Goal: Task Accomplishment & Management: Use online tool/utility

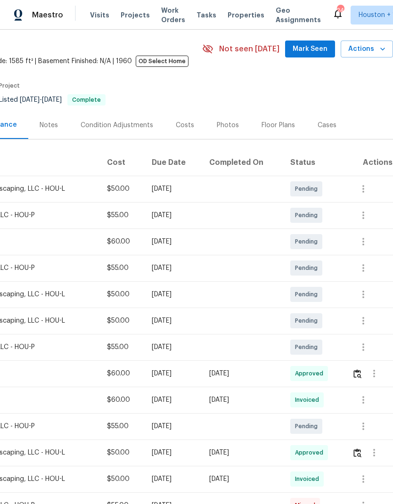
scroll to position [39, 47]
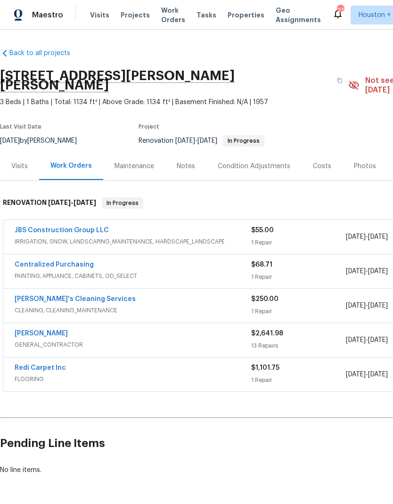
scroll to position [-4, 0]
click at [170, 17] on span "Work Orders" at bounding box center [173, 15] width 24 height 19
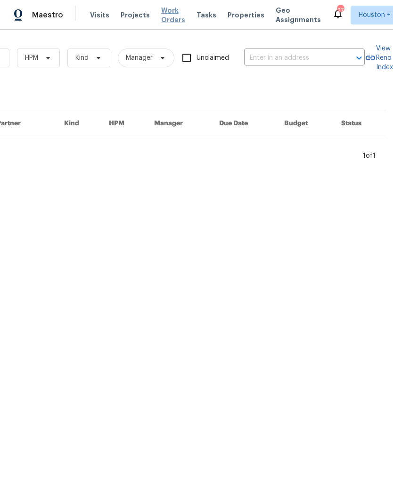
scroll to position [0, 155]
click at [302, 60] on input "text" at bounding box center [291, 58] width 94 height 15
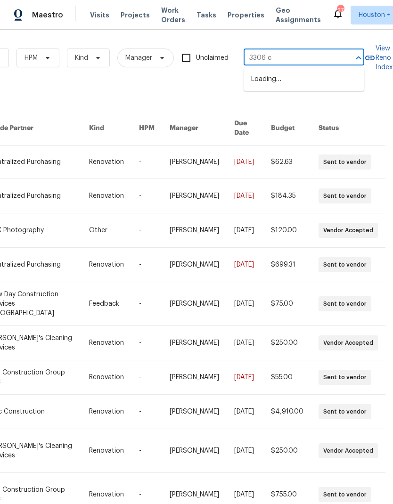
type input "3306 ca"
click at [308, 104] on li "3306 Cactus Heights Ln, Pearland, TX 77581" at bounding box center [303, 96] width 121 height 16
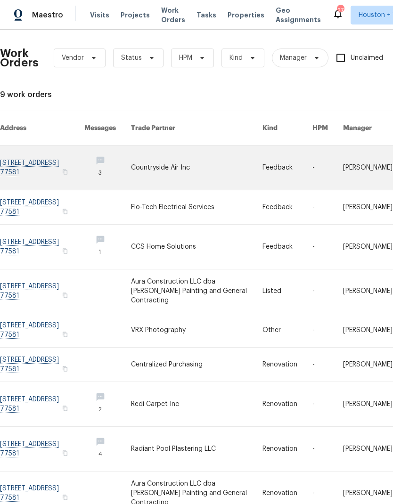
click at [159, 158] on link at bounding box center [196, 168] width 131 height 44
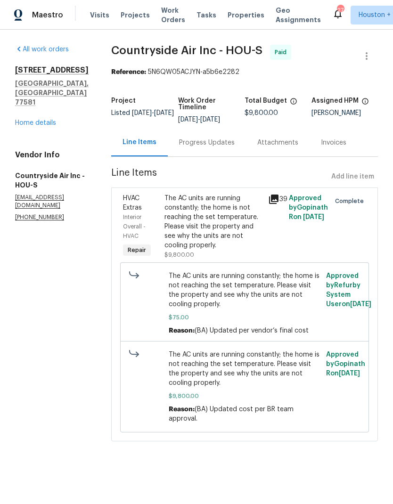
click at [16, 119] on div "All work orders 3306 Cactus Heights Ln Pearland, TX 77581 Home details Vendor I…" at bounding box center [51, 133] width 73 height 177
click at [16, 118] on div "All work orders 3306 Cactus Heights Ln Pearland, TX 77581 Home details Vendor I…" at bounding box center [51, 133] width 73 height 177
click at [23, 120] on link "Home details" at bounding box center [35, 123] width 41 height 7
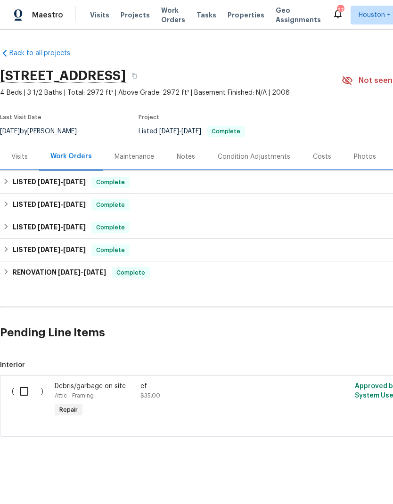
click at [18, 183] on h6 "LISTED 8/6/25 - 8/15/25" at bounding box center [49, 182] width 73 height 11
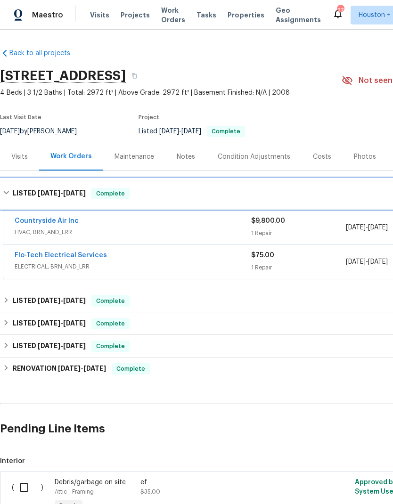
click at [10, 195] on div "LISTED 8/6/25 - 8/15/25 Complete" at bounding box center [266, 193] width 526 height 11
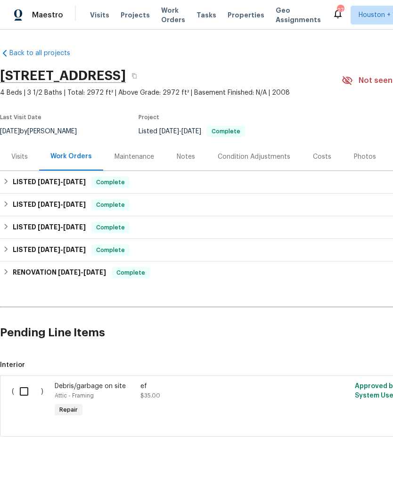
click at [25, 391] on input "checkbox" at bounding box center [27, 391] width 27 height 20
checkbox input "true"
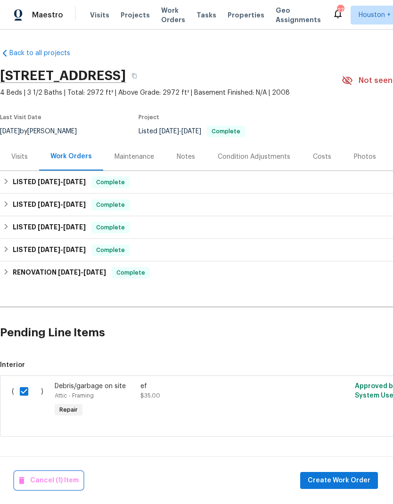
click at [44, 480] on span "Cancel (1) Item" at bounding box center [49, 481] width 60 height 12
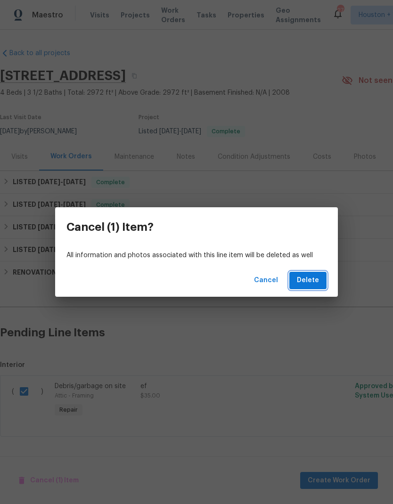
click at [318, 279] on span "Delete" at bounding box center [308, 281] width 22 height 12
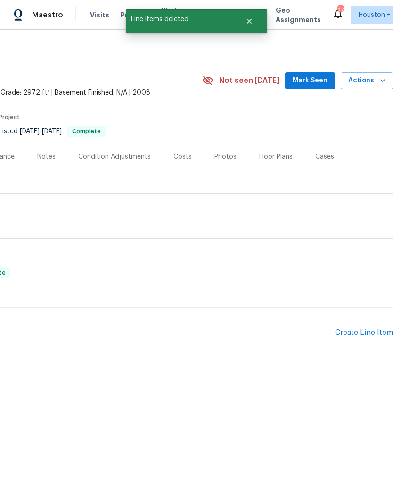
scroll to position [0, 139]
click at [364, 331] on div "Create Line Item" at bounding box center [364, 332] width 58 height 9
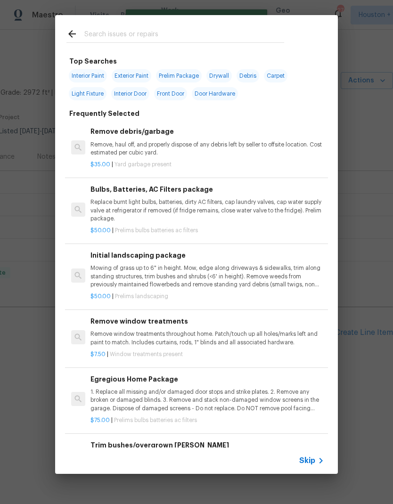
click at [250, 26] on div at bounding box center [175, 33] width 240 height 37
click at [227, 31] on input "text" at bounding box center [184, 35] width 200 height 14
type input "Pump"
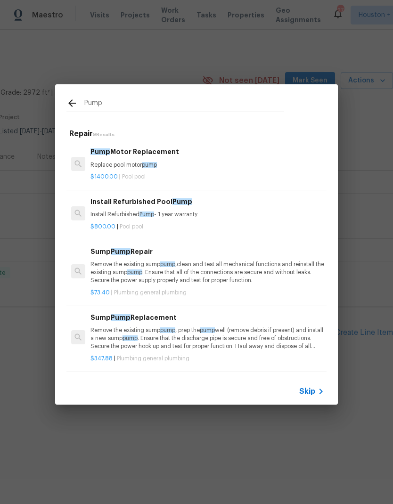
scroll to position [0, 0]
click at [102, 170] on div "$1400.00 | Pool pool" at bounding box center [207, 175] width 234 height 12
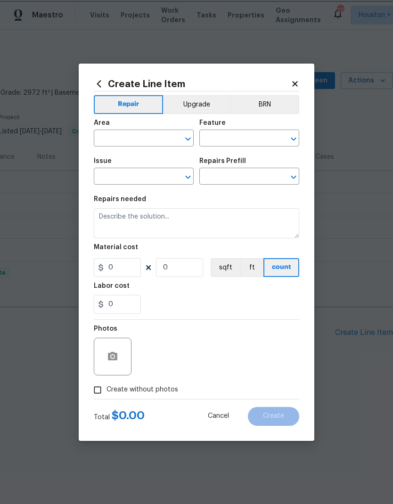
type input "Pool"
type textarea "Replace pool motor pump"
type input "1"
type input "Pump Motor Replacement $1,400.00"
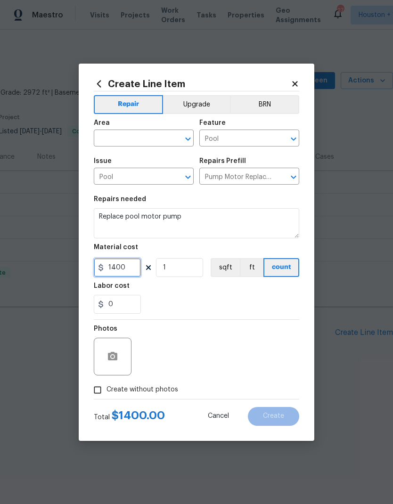
click at [113, 266] on input "1400" at bounding box center [117, 267] width 47 height 19
click at [113, 265] on input "1400" at bounding box center [117, 267] width 47 height 19
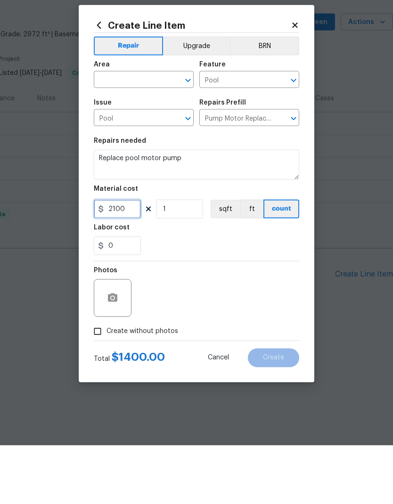
type input "2100"
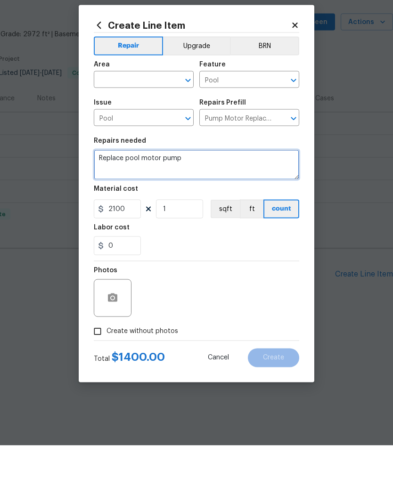
click at [271, 208] on textarea "Replace pool motor pump" at bounding box center [196, 223] width 205 height 30
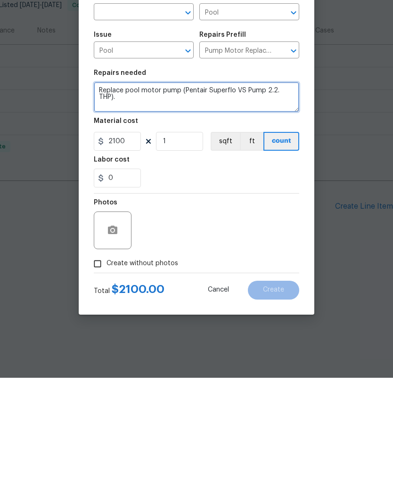
type textarea "Replace pool motor pump (Pentair Superflo VS Pump 2.2. THP)."
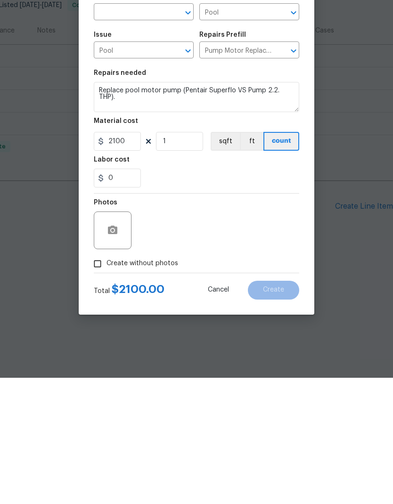
click at [98, 381] on input "Create without photos" at bounding box center [98, 390] width 18 height 18
checkbox input "true"
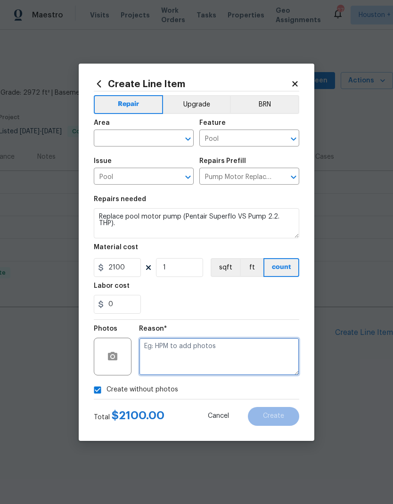
click at [258, 359] on textarea at bounding box center [219, 357] width 160 height 38
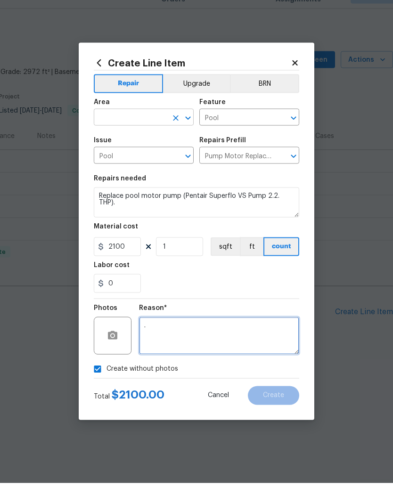
type textarea "."
click at [152, 132] on input "text" at bounding box center [130, 139] width 73 height 15
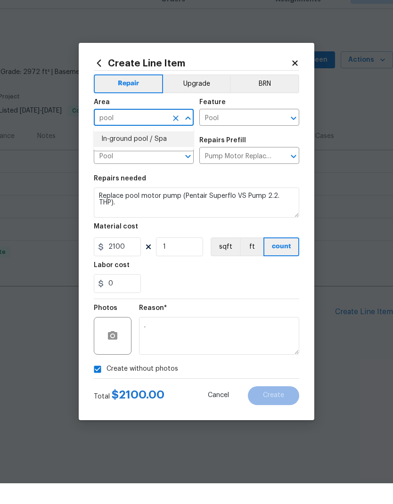
click at [114, 152] on li "In-ground pool / Spa" at bounding box center [144, 160] width 100 height 16
type input "In-ground pool / Spa"
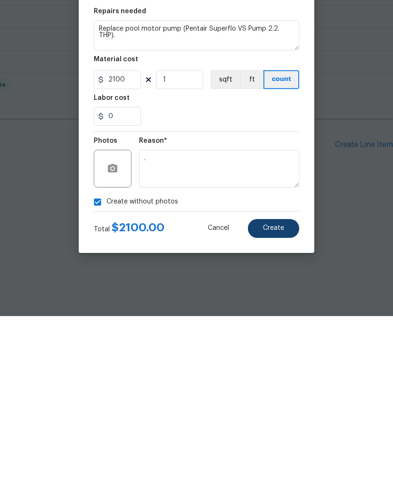
click at [277, 407] on button "Create" at bounding box center [273, 416] width 51 height 19
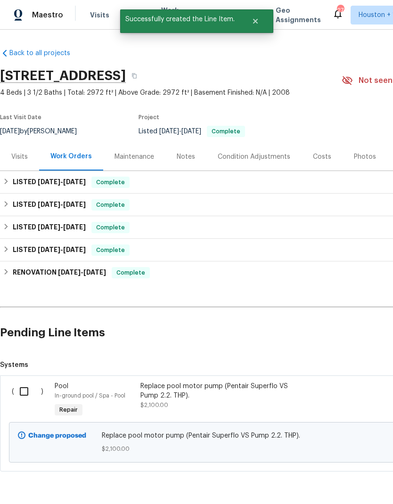
click at [22, 392] on input "checkbox" at bounding box center [27, 391] width 27 height 20
checkbox input "true"
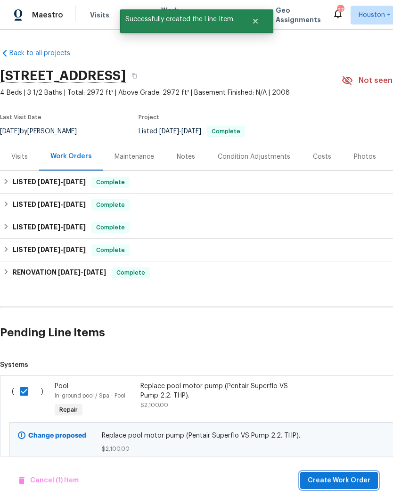
click at [349, 477] on span "Create Work Order" at bounding box center [338, 481] width 63 height 12
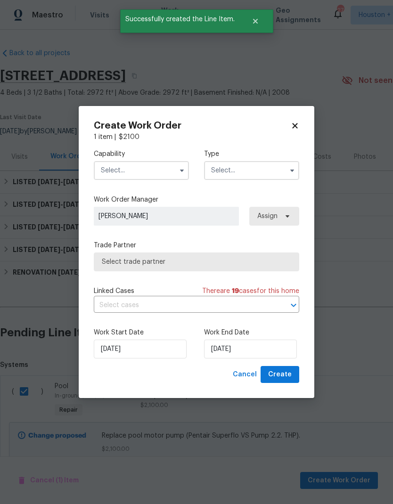
click at [103, 174] on input "text" at bounding box center [141, 170] width 95 height 19
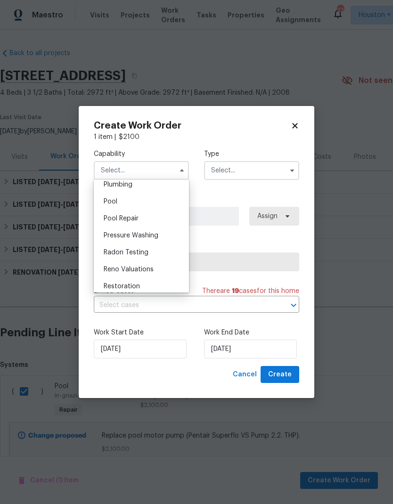
scroll to position [826, 0]
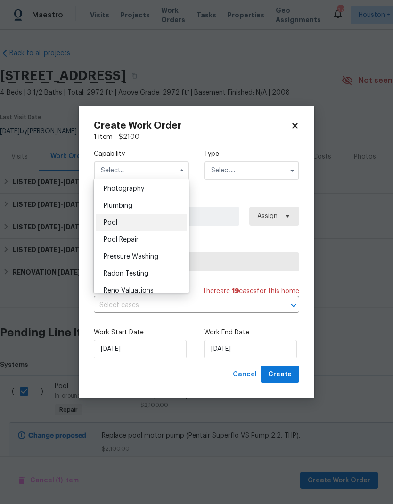
click at [103, 218] on div "Pool" at bounding box center [141, 222] width 90 height 17
type input "Pool"
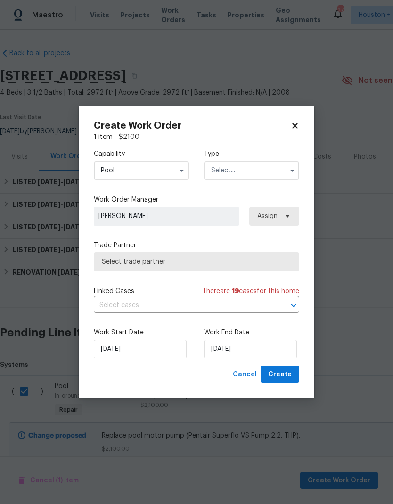
click at [270, 167] on input "text" at bounding box center [251, 170] width 95 height 19
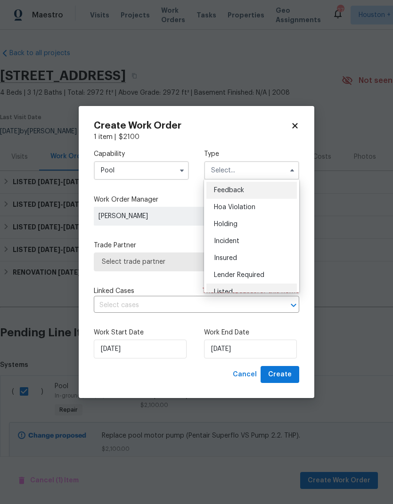
click at [263, 289] on div "Listed" at bounding box center [251, 291] width 90 height 17
type input "Listed"
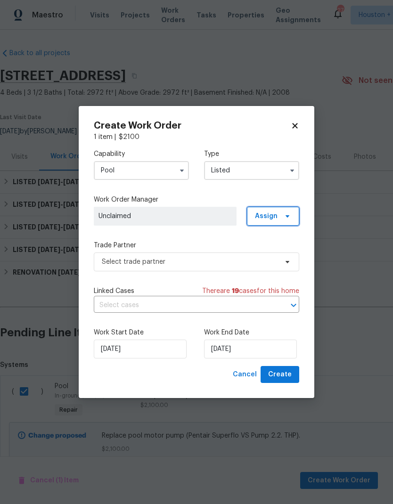
click at [283, 212] on span at bounding box center [286, 216] width 10 height 8
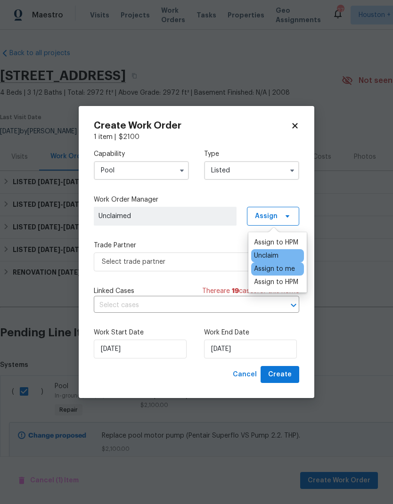
click at [292, 271] on div "Assign to me" at bounding box center [274, 268] width 41 height 9
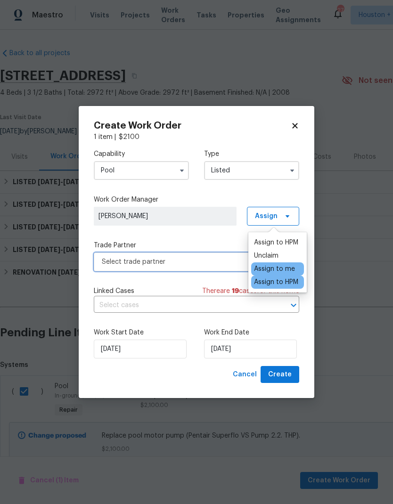
click at [109, 263] on span "Select trade partner" at bounding box center [190, 261] width 176 height 9
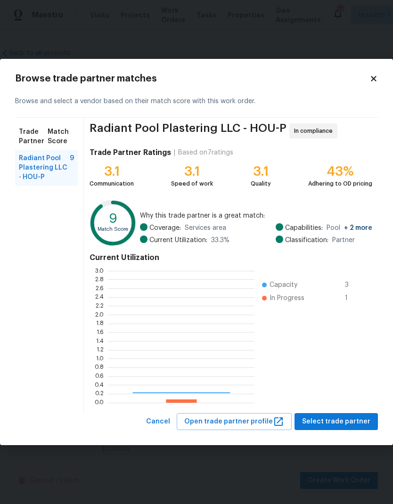
scroll to position [132, 146]
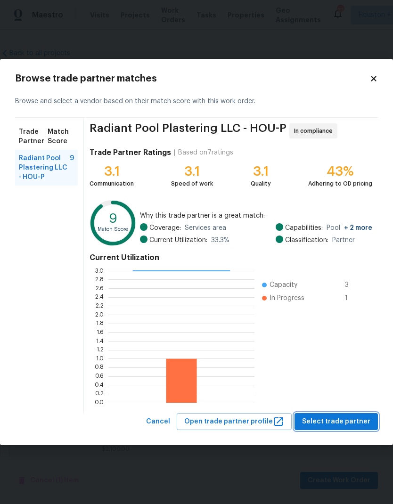
click at [353, 425] on span "Select trade partner" at bounding box center [336, 422] width 68 height 12
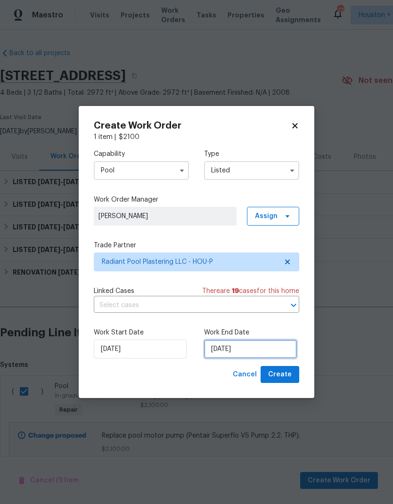
click at [278, 346] on input "9/9/2025" at bounding box center [250, 349] width 93 height 19
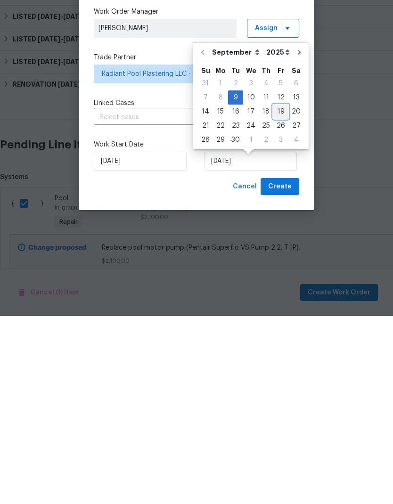
click at [276, 293] on div "19" at bounding box center [280, 299] width 15 height 13
type input "9/19/2025"
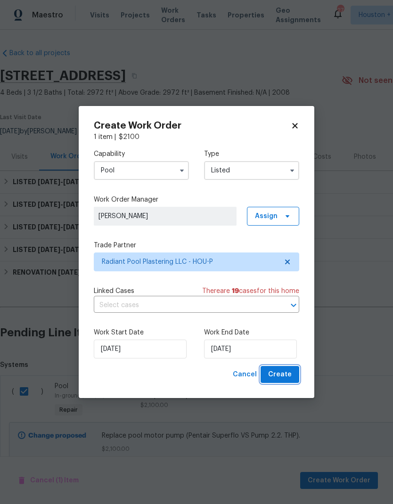
click at [284, 374] on span "Create" at bounding box center [280, 375] width 24 height 12
checkbox input "false"
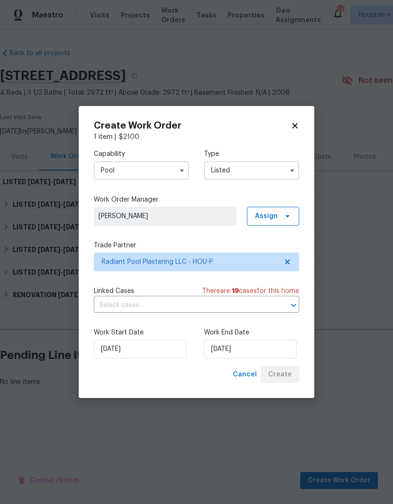
scroll to position [0, 0]
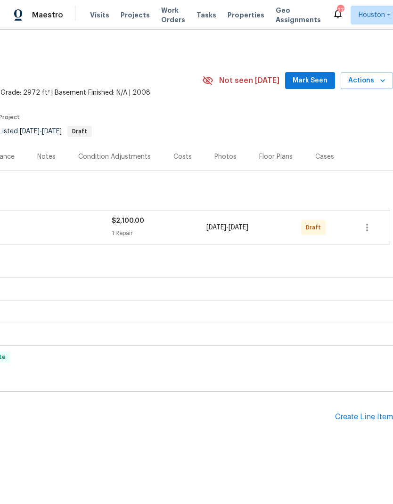
scroll to position [0, 139]
click at [365, 227] on icon "button" at bounding box center [366, 227] width 11 height 11
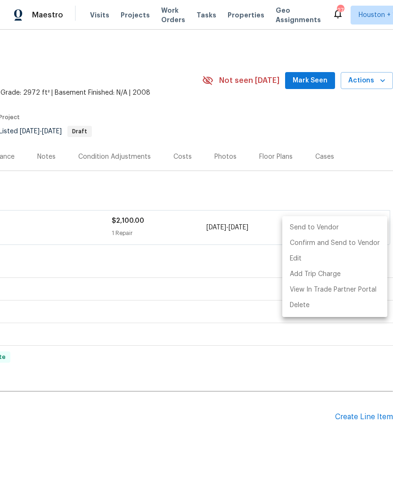
click at [340, 225] on li "Send to Vendor" at bounding box center [334, 228] width 105 height 16
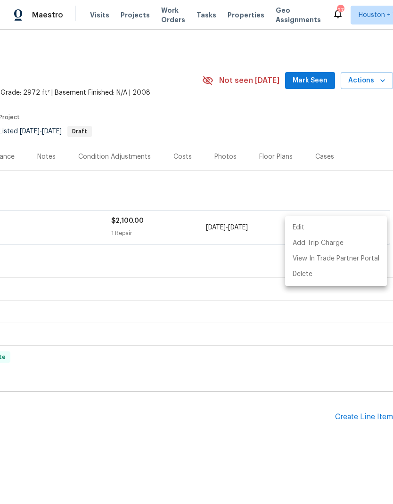
click at [267, 453] on div at bounding box center [196, 252] width 393 height 504
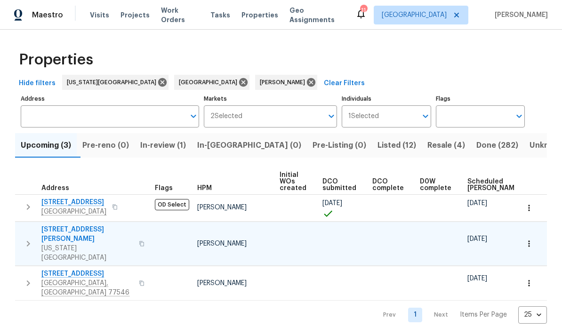
click at [392, 239] on icon "button" at bounding box center [529, 243] width 9 height 9
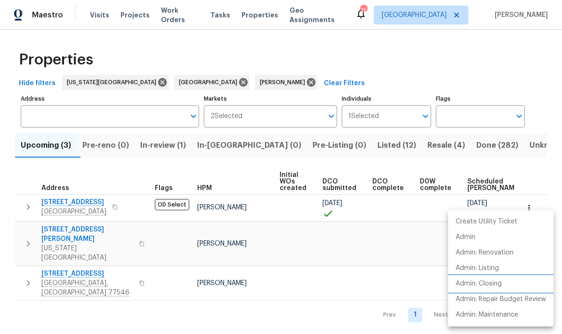
click at [392, 280] on p "Admin: Closing" at bounding box center [479, 284] width 46 height 10
click at [326, 304] on div at bounding box center [281, 167] width 562 height 334
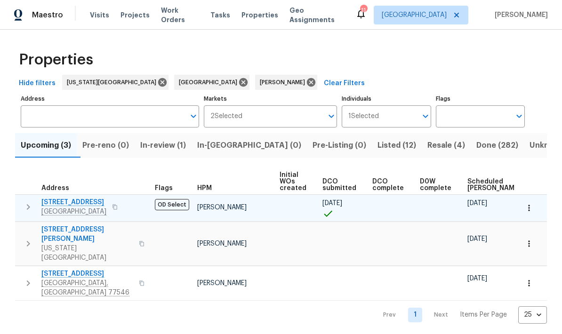
click at [392, 209] on icon "button" at bounding box center [528, 208] width 1 height 6
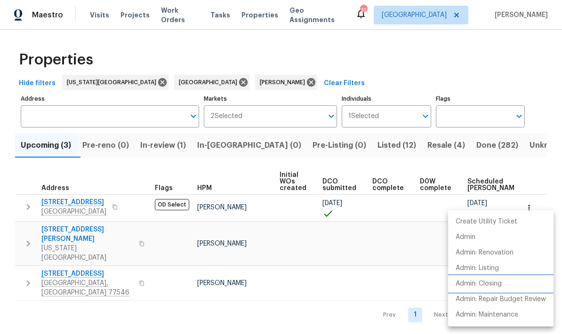
click at [392, 285] on p "Admin: Closing" at bounding box center [479, 284] width 46 height 10
